Goal: Find specific page/section: Find specific page/section

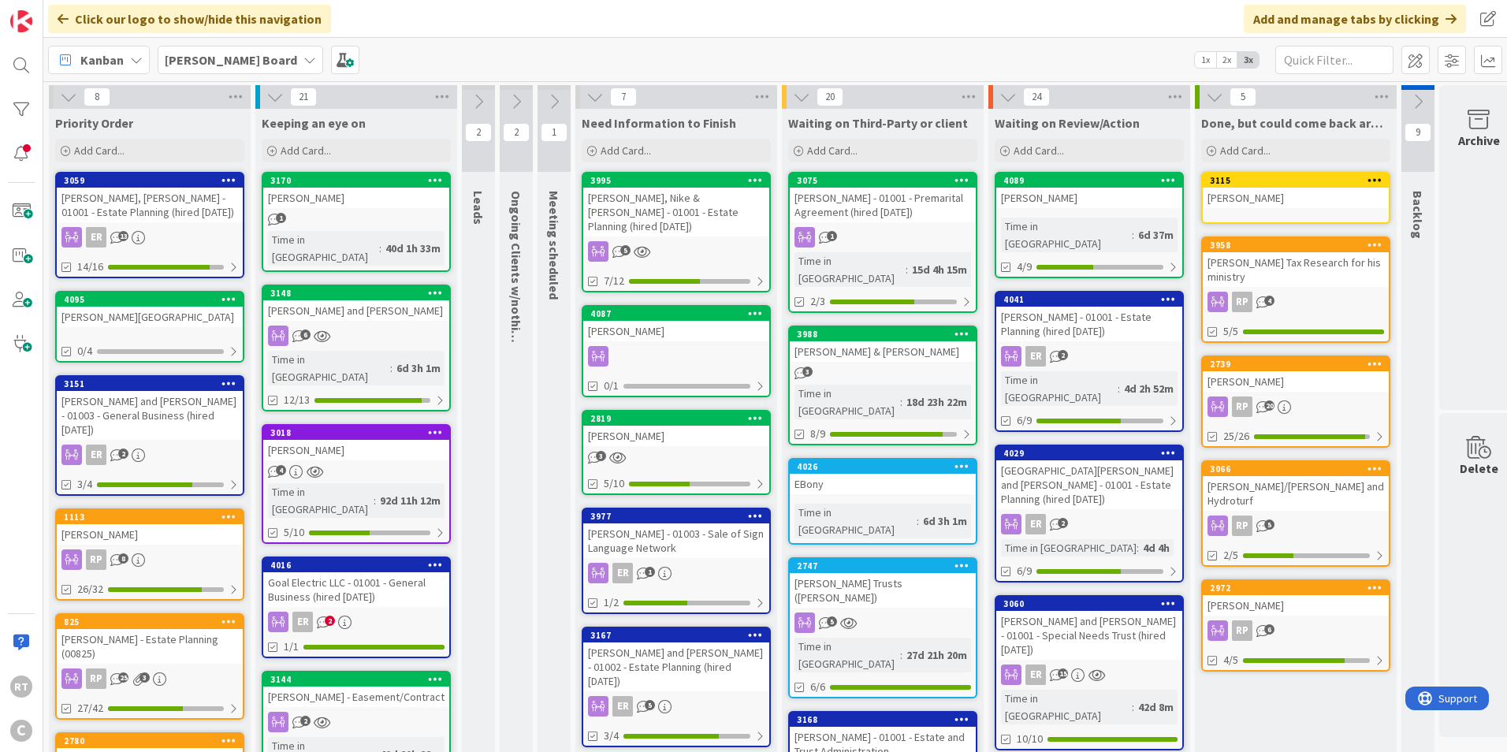
click at [553, 109] on icon at bounding box center [553, 101] width 17 height 17
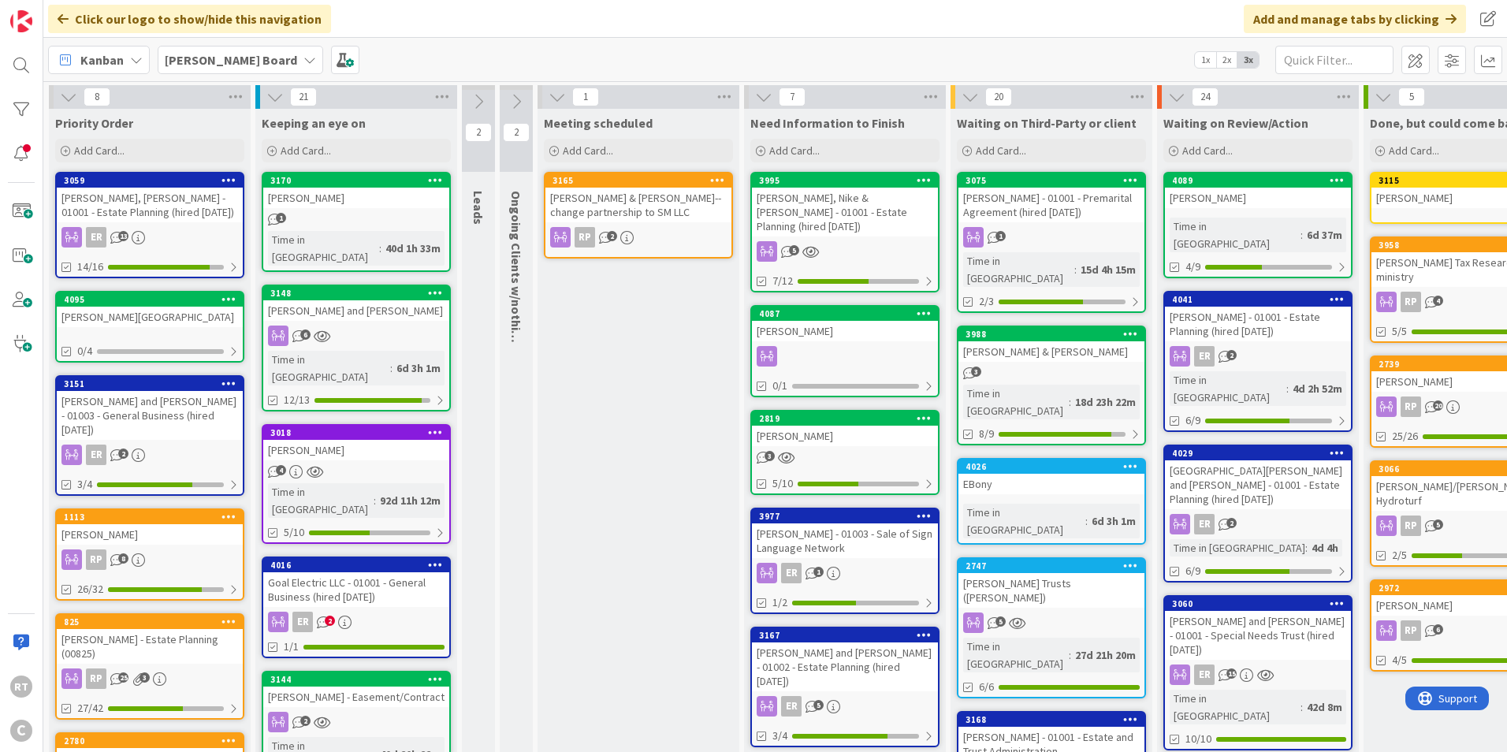
click at [561, 106] on button at bounding box center [557, 97] width 20 height 20
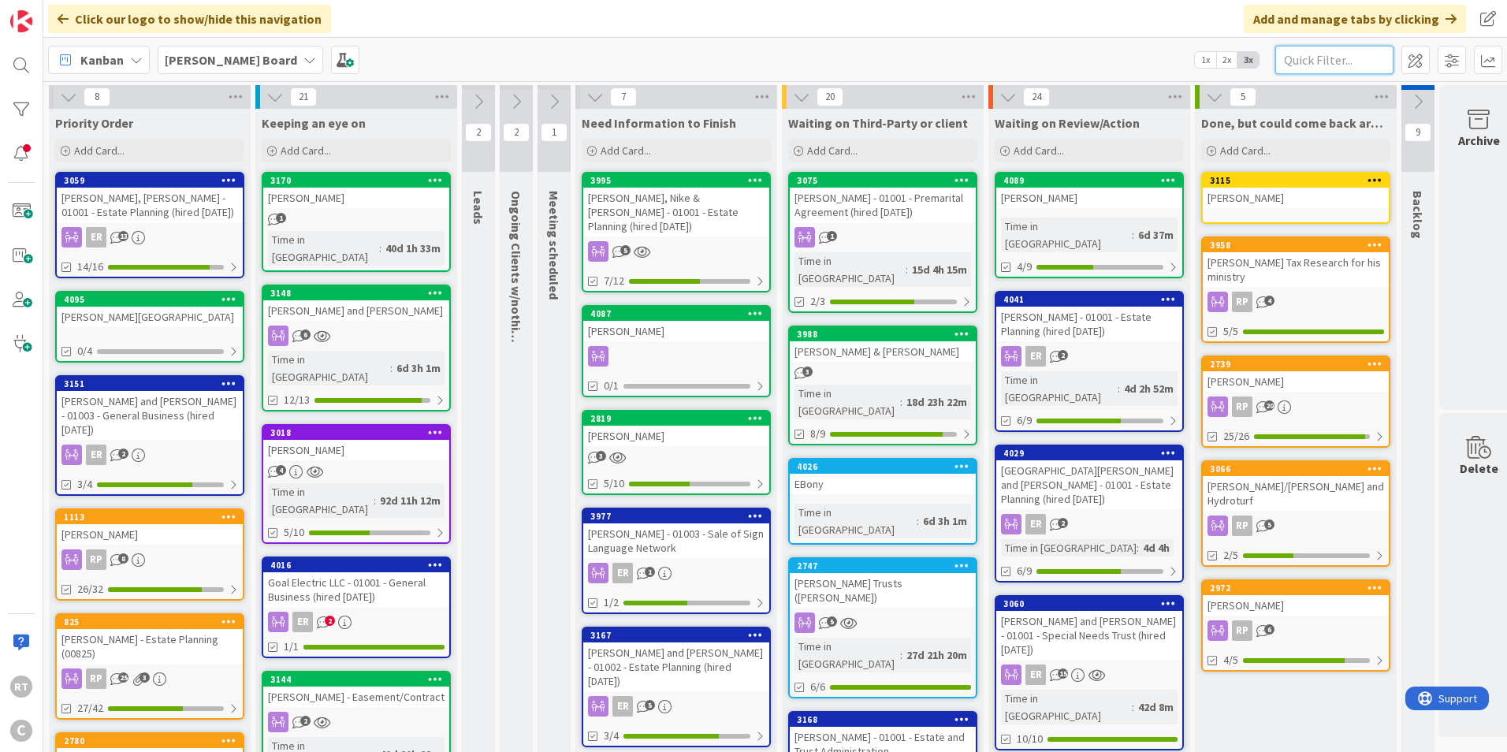
click at [1343, 54] on input "text" at bounding box center [1334, 60] width 118 height 28
type input "f"
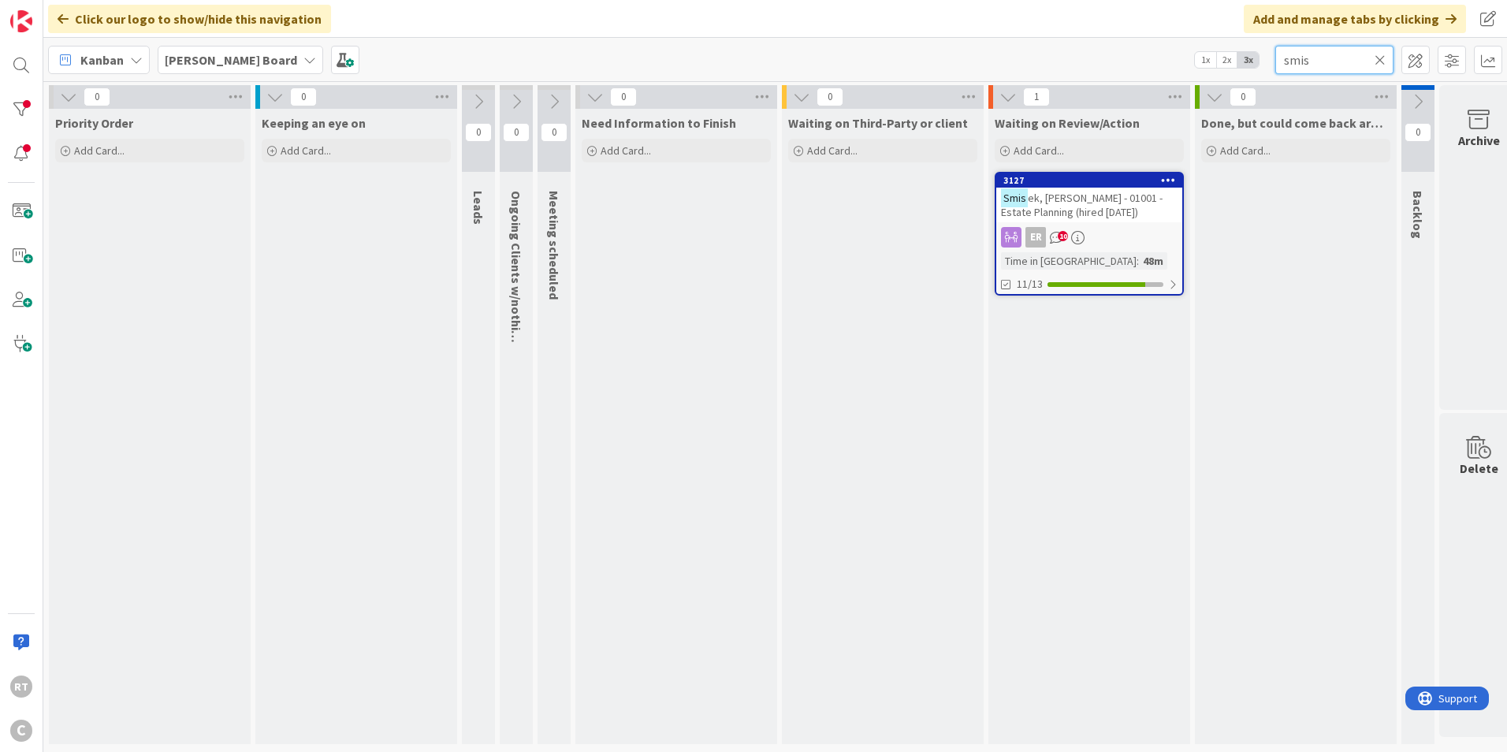
type input "smis"
click at [1135, 194] on span "ek, [PERSON_NAME] - 01001 - Estate Planning (hired [DATE])" at bounding box center [1082, 205] width 162 height 28
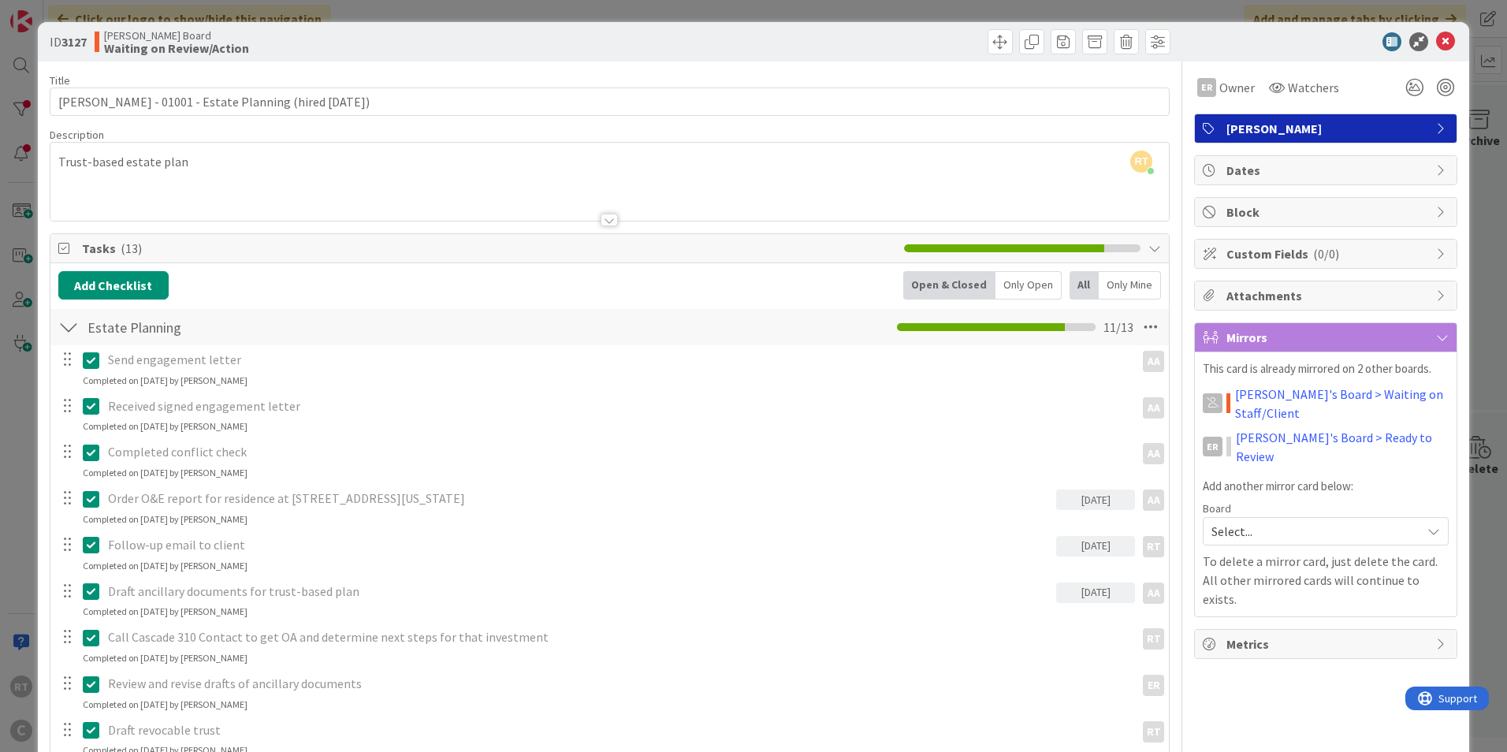
click at [1435, 31] on div "ID 3127 [PERSON_NAME] Board Waiting on Review/Action" at bounding box center [753, 41] width 1431 height 39
click at [1437, 42] on icon at bounding box center [1445, 41] width 19 height 19
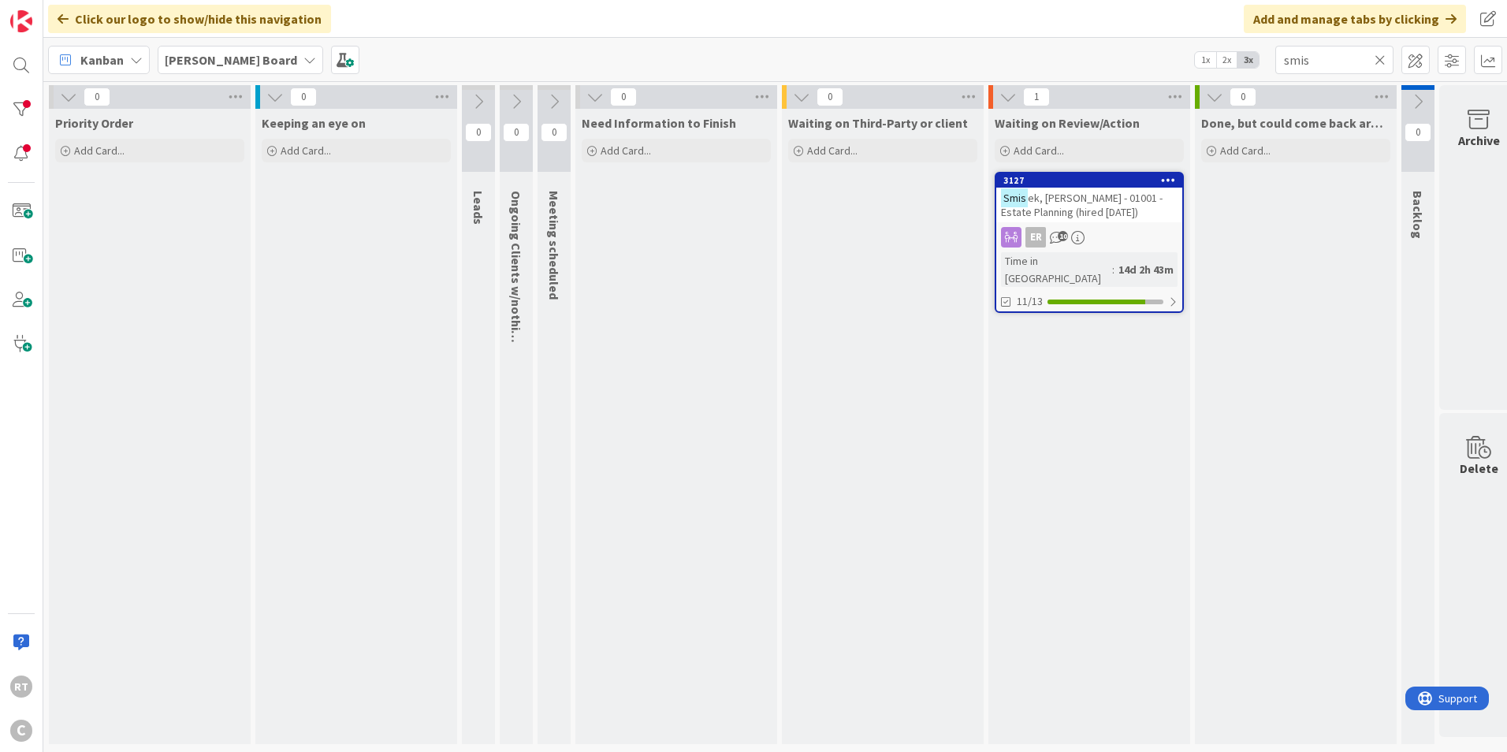
click at [1382, 58] on icon at bounding box center [1380, 60] width 11 height 14
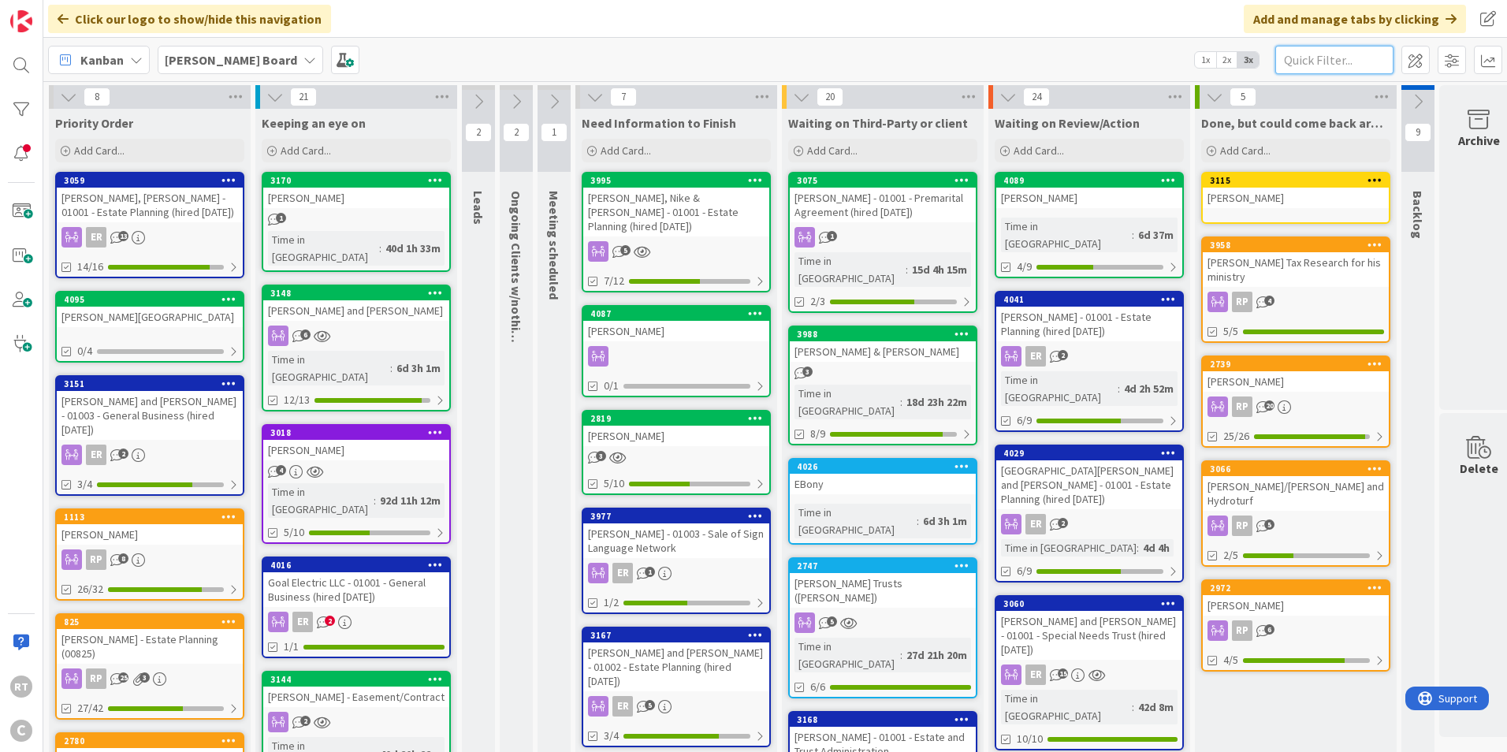
click at [1318, 61] on input "text" at bounding box center [1334, 60] width 118 height 28
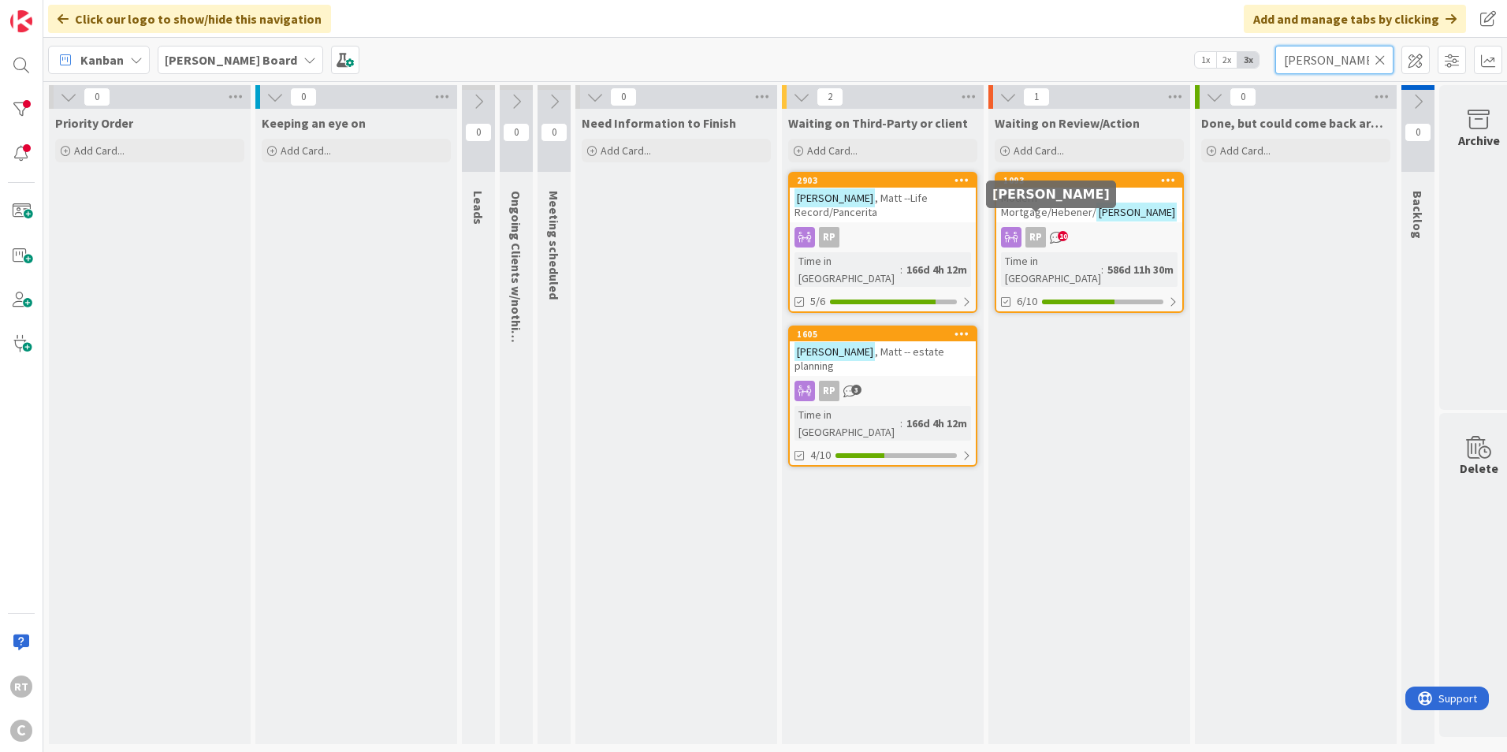
type input "[PERSON_NAME]"
click at [1034, 207] on div "Modern Mortgage/Hebener/ [PERSON_NAME]" at bounding box center [1089, 205] width 186 height 35
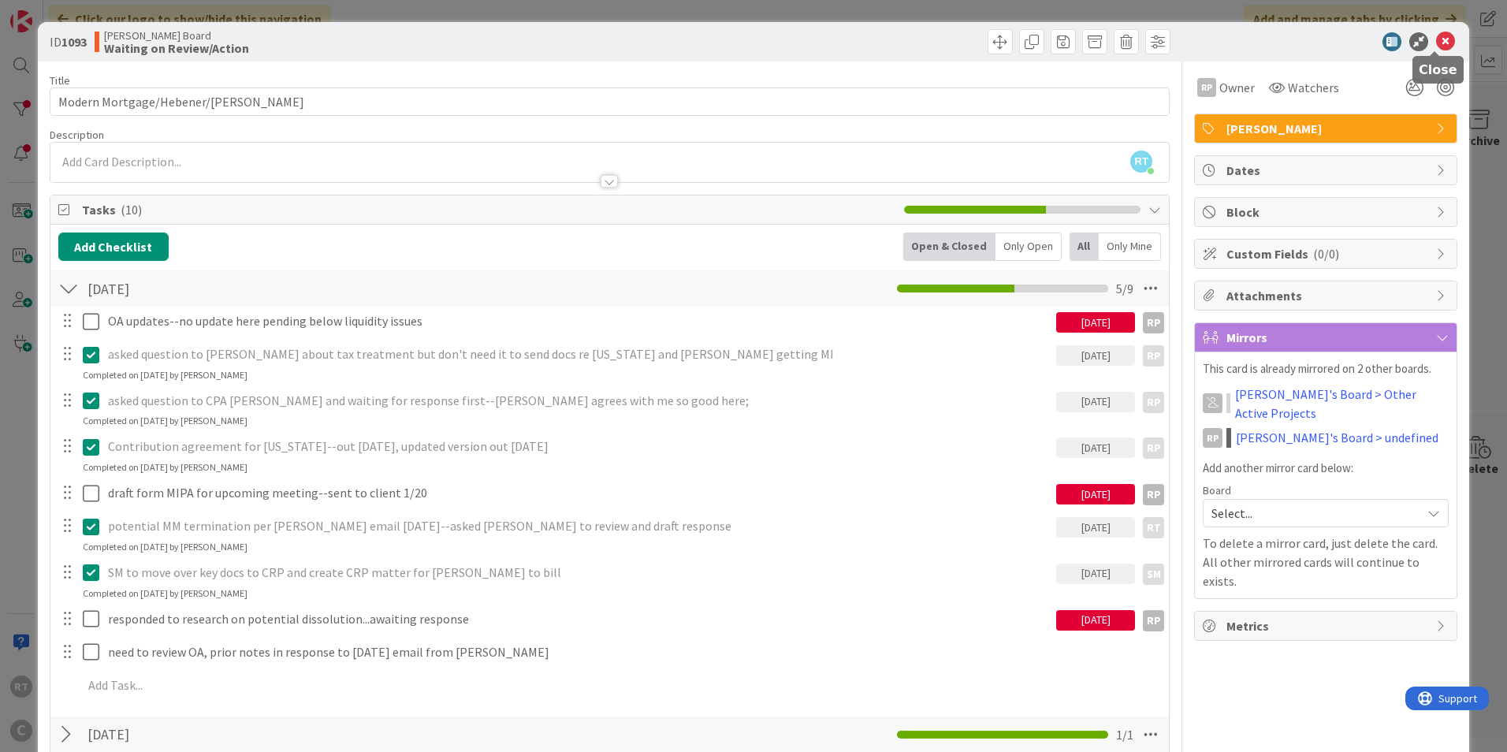
click at [1439, 39] on icon at bounding box center [1445, 41] width 19 height 19
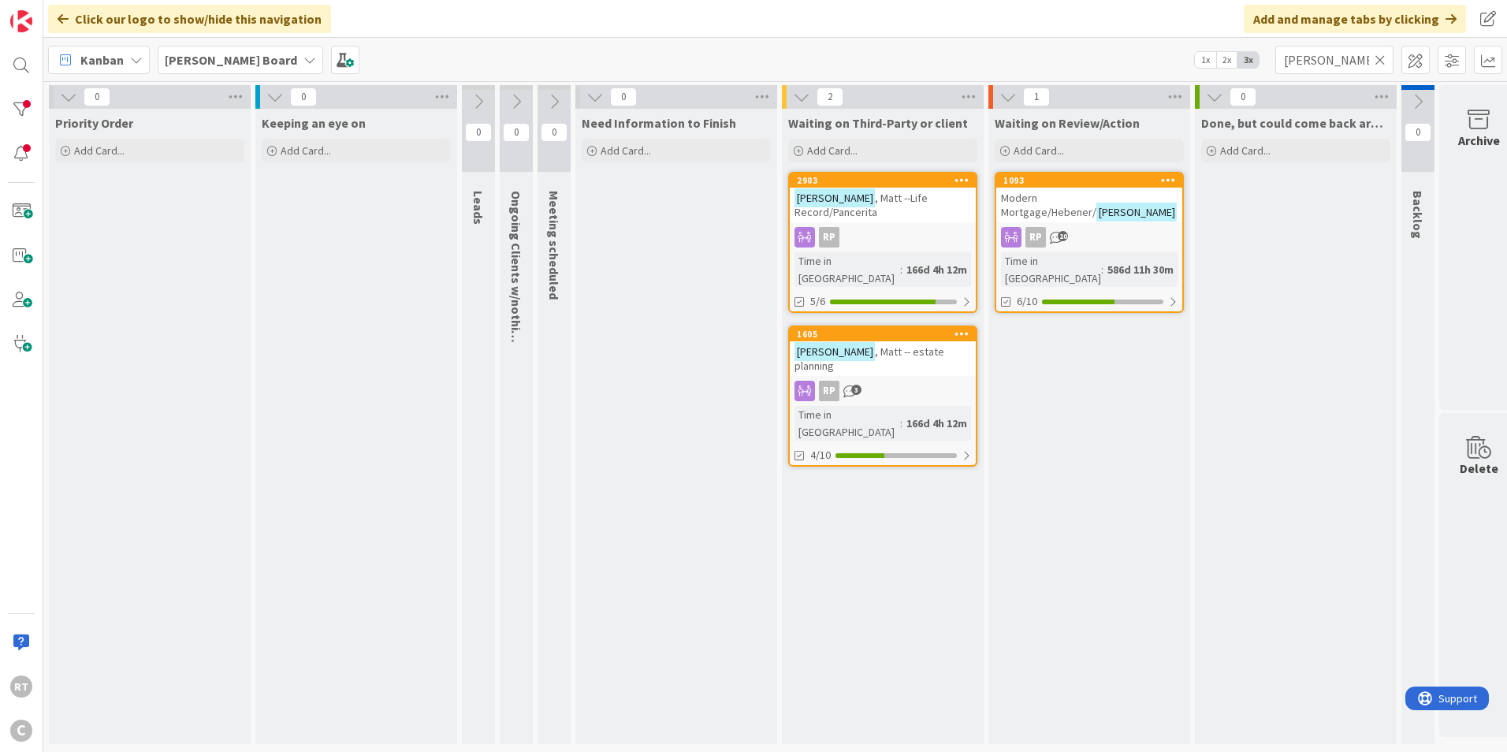
click at [1376, 59] on icon at bounding box center [1380, 60] width 11 height 14
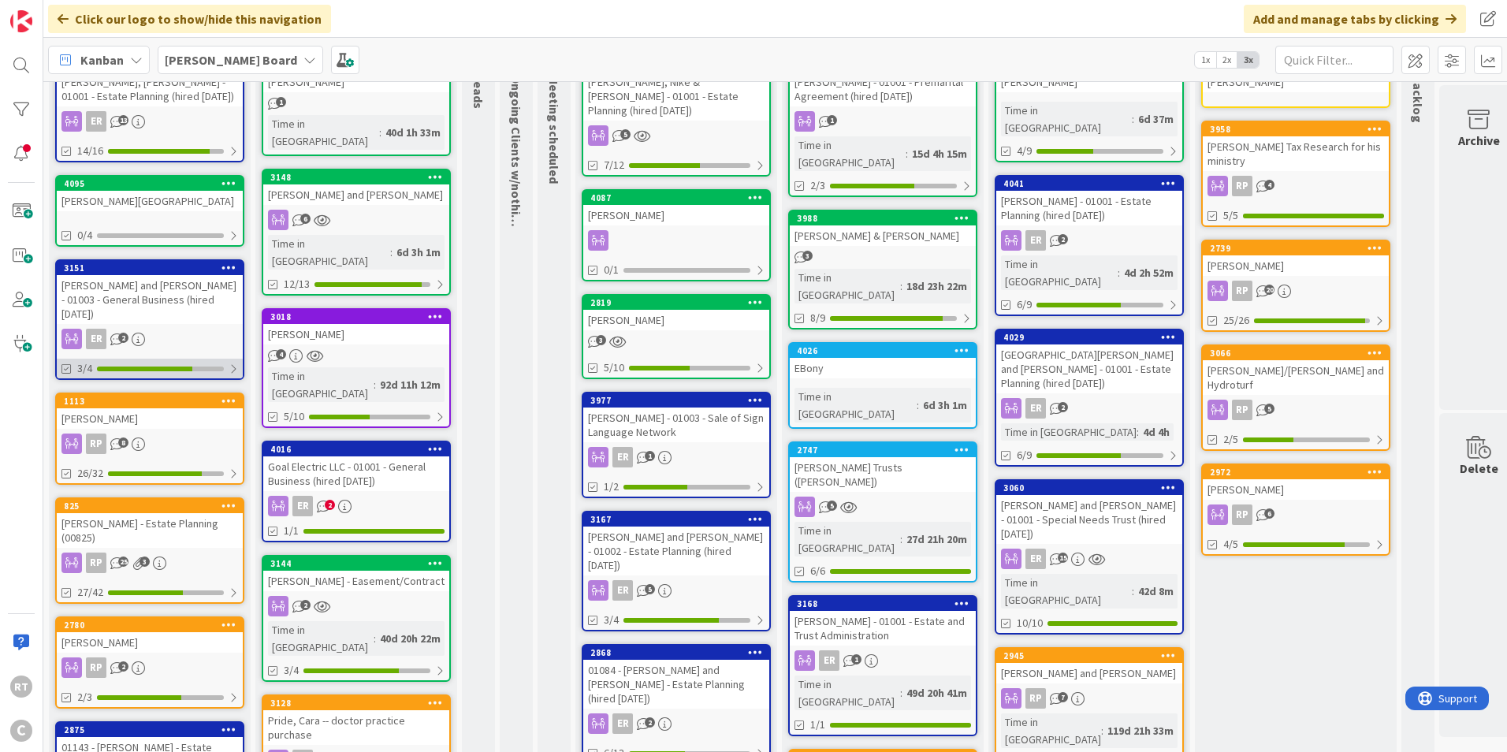
scroll to position [158, 0]
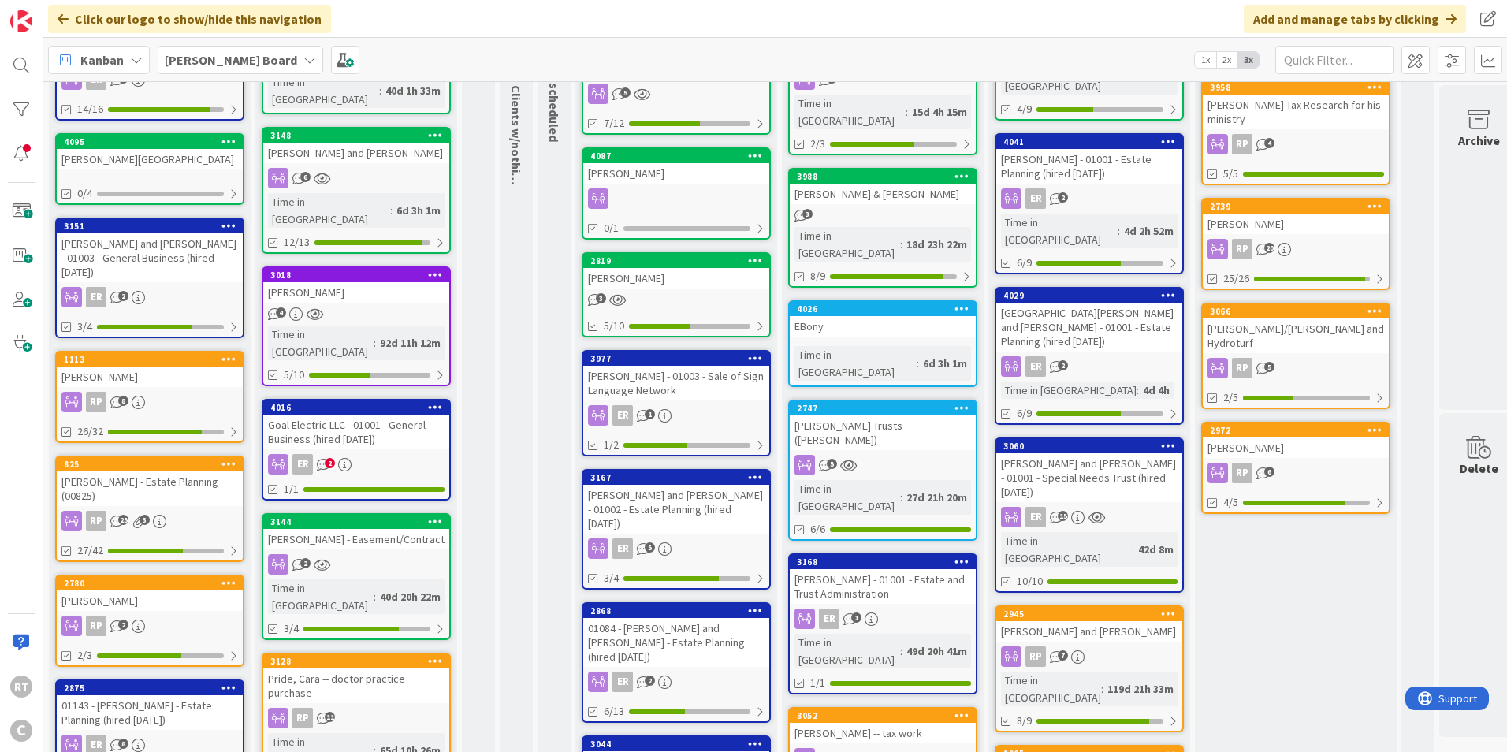
click at [131, 252] on div "[PERSON_NAME] and [PERSON_NAME] - 01003 - General Business (hired [DATE])" at bounding box center [150, 257] width 186 height 49
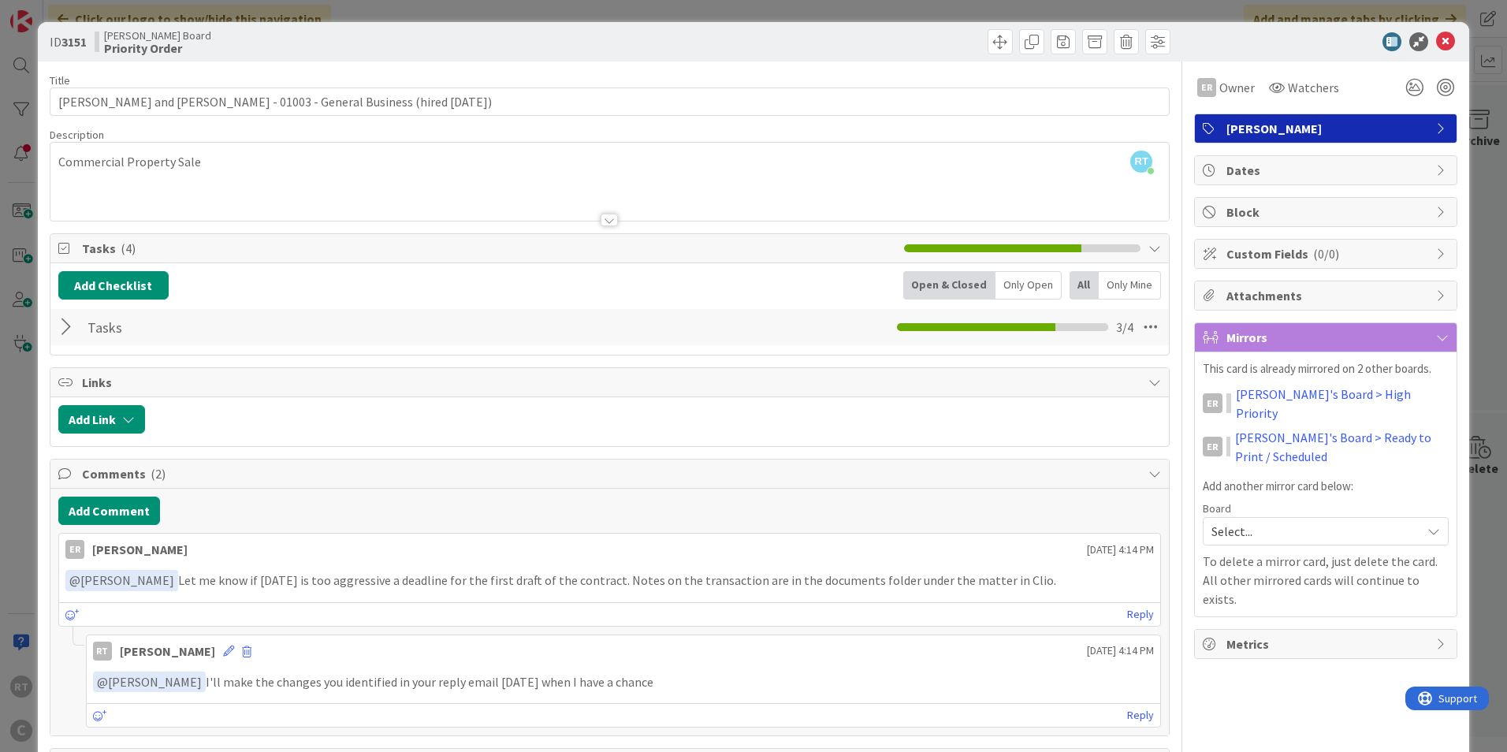
click at [65, 329] on div at bounding box center [68, 327] width 20 height 28
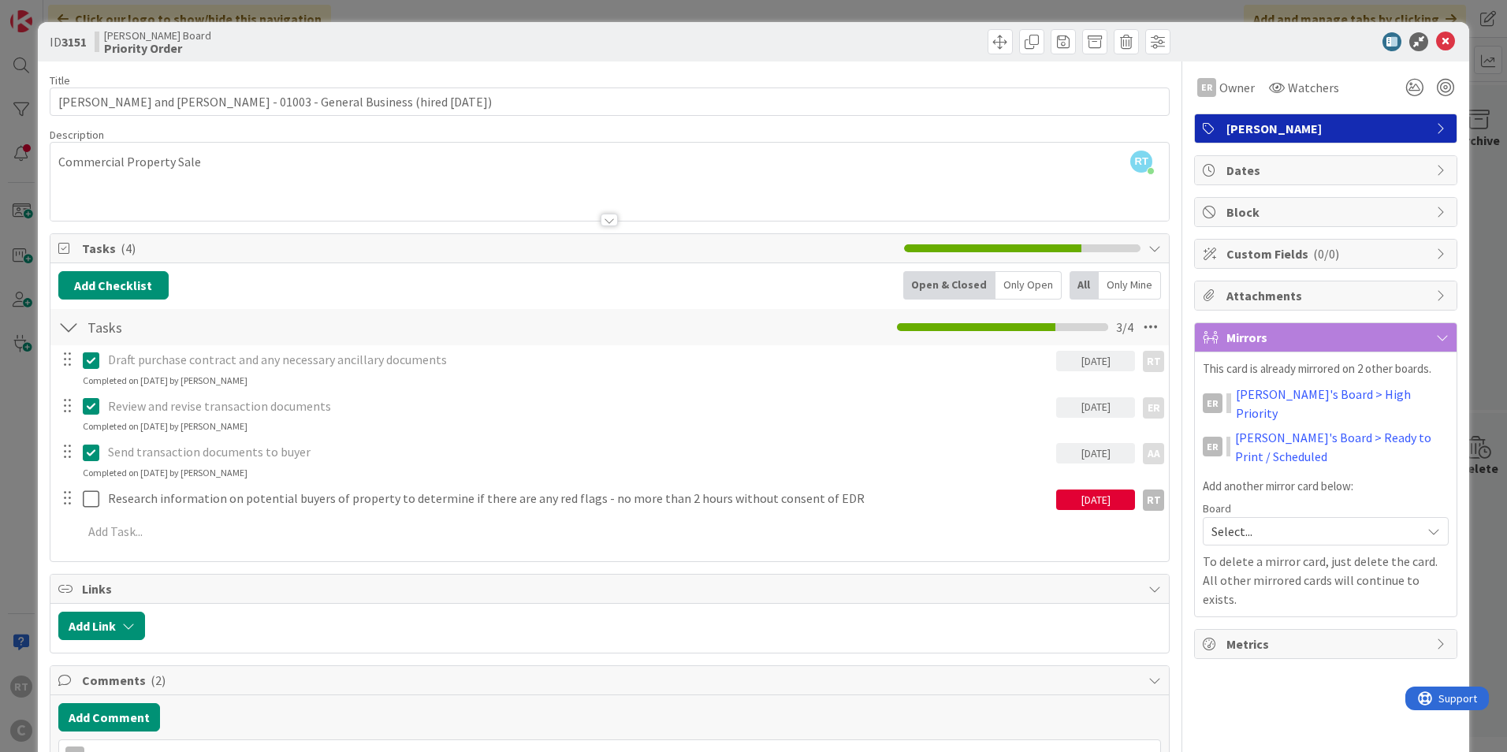
click at [65, 329] on div at bounding box center [68, 327] width 20 height 28
